Goal: Task Accomplishment & Management: Use online tool/utility

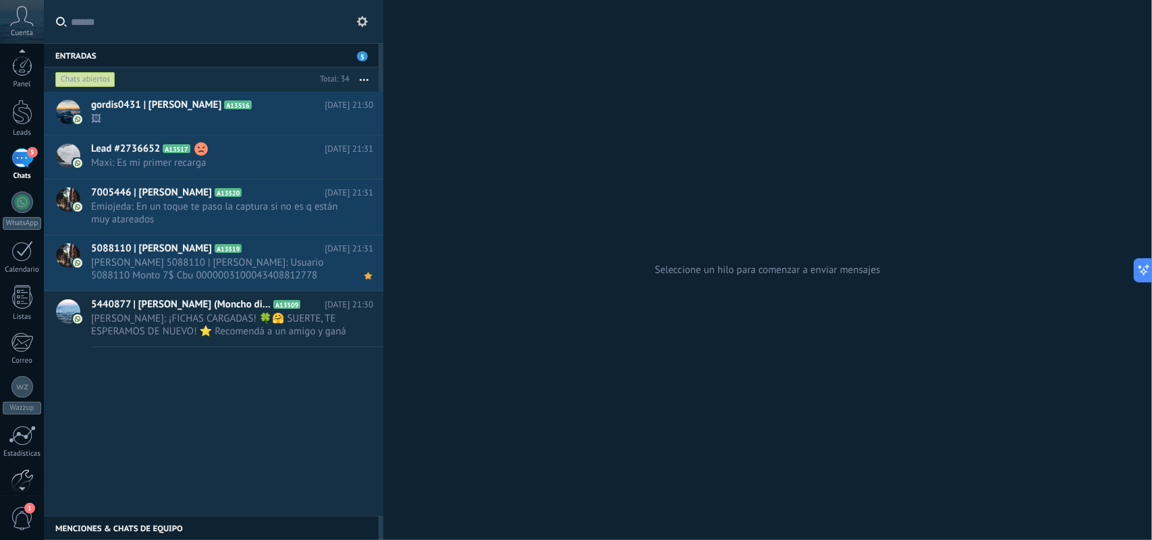
click at [24, 474] on div at bounding box center [22, 482] width 23 height 24
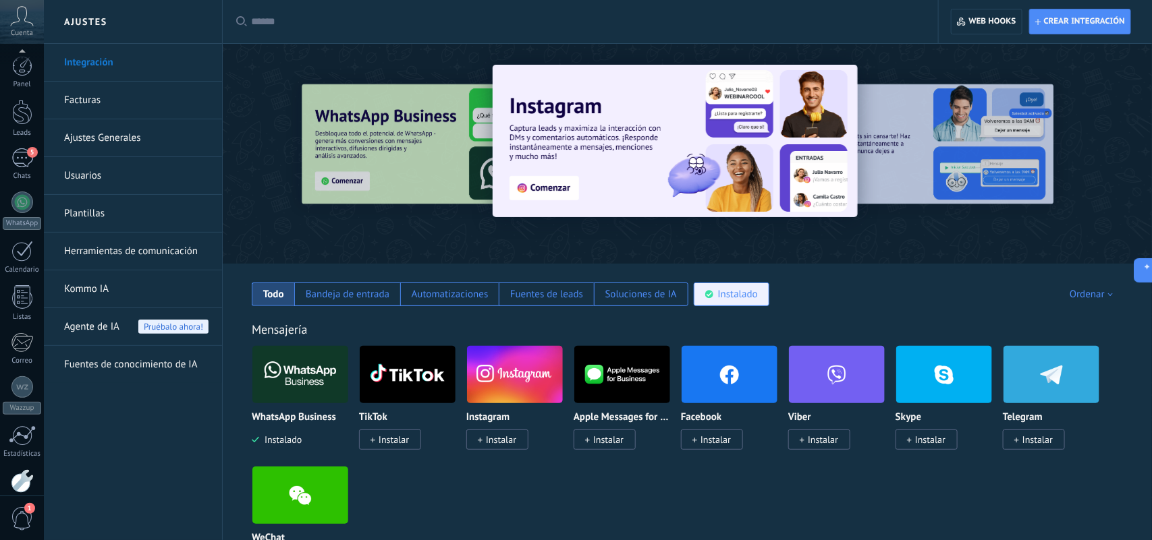
click at [756, 294] on div "Instalado" at bounding box center [738, 294] width 40 height 13
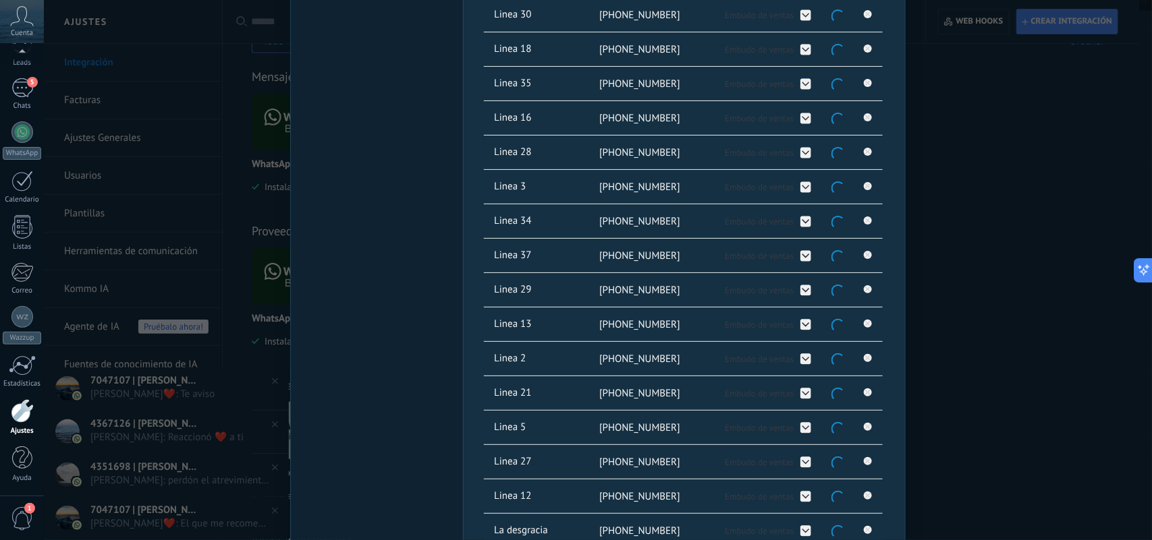
scroll to position [1071, 0]
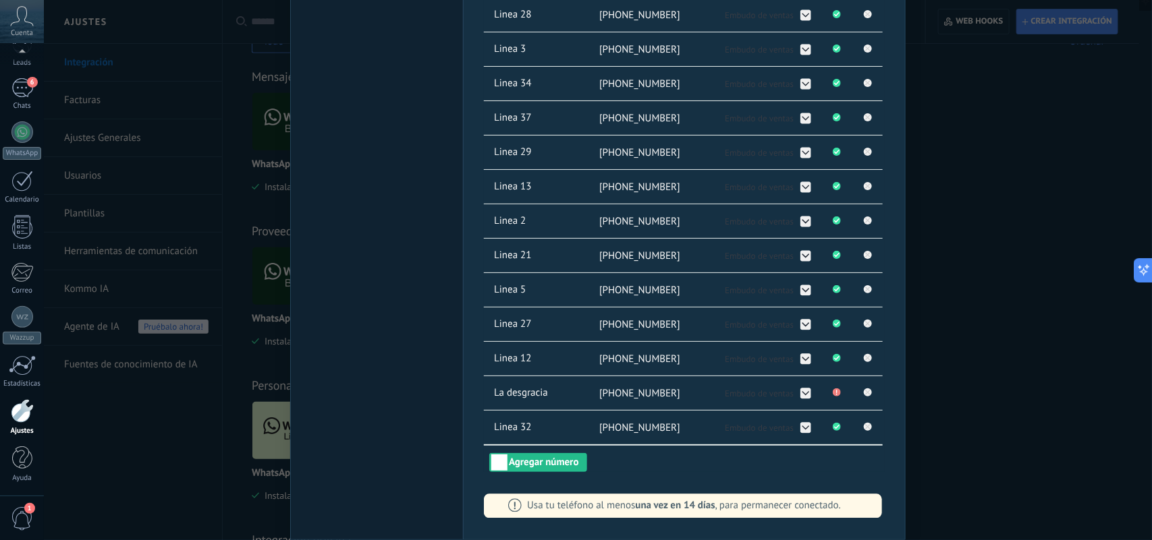
click at [1032, 182] on div "WhatsApp Lite Chatee gratis con prospectos en WhatsApp instalado Desinstalar Co…" at bounding box center [598, 270] width 1108 height 540
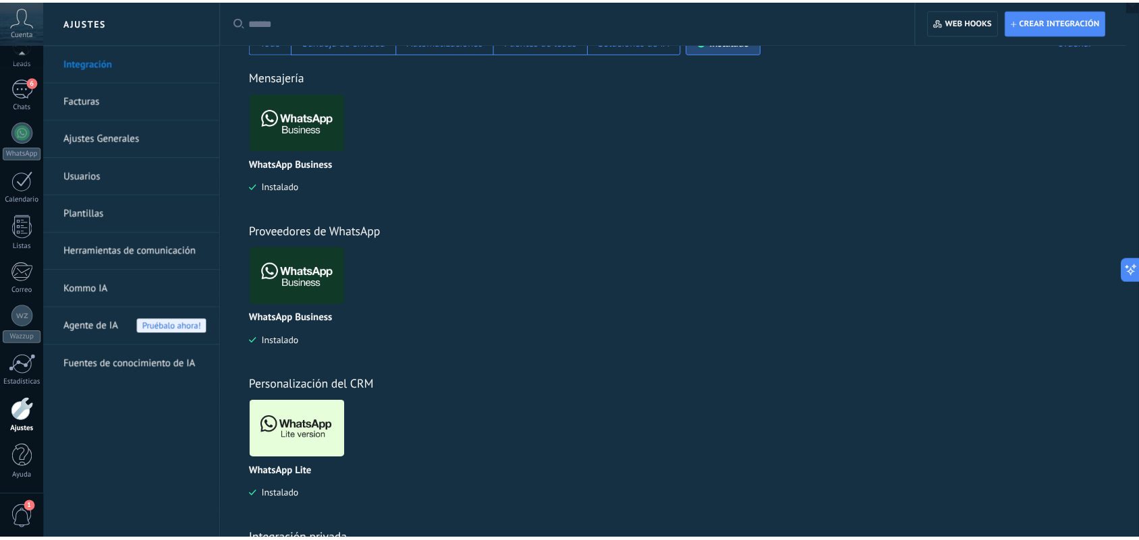
scroll to position [0, 0]
